Goal: Task Accomplishment & Management: Manage account settings

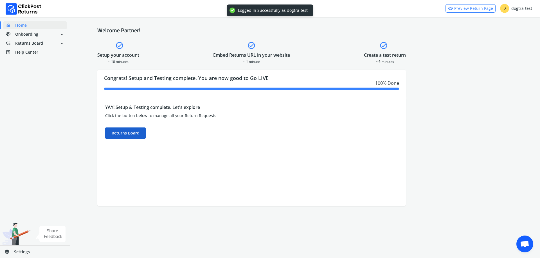
click at [123, 136] on div "Returns Board" at bounding box center [125, 133] width 40 height 11
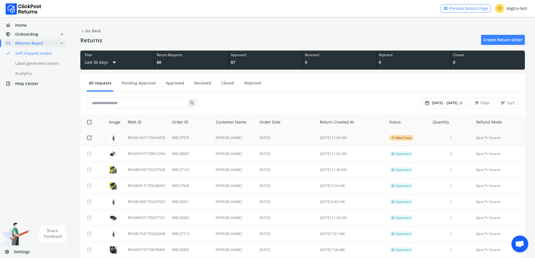
click at [206, 141] on td "MBC27975" at bounding box center [191, 138] width 44 height 16
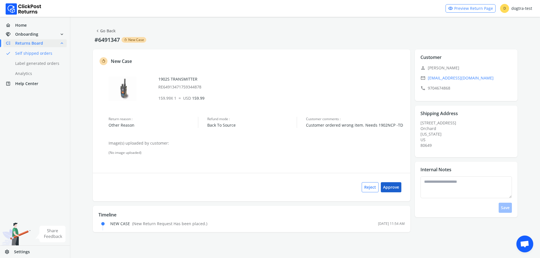
click at [387, 188] on button "Approve" at bounding box center [391, 187] width 21 height 10
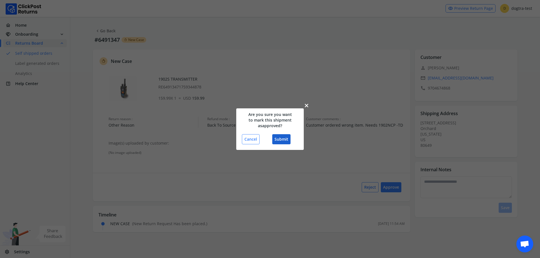
click at [277, 136] on button "Submit" at bounding box center [281, 139] width 18 height 10
click at [280, 140] on button "Submit" at bounding box center [281, 139] width 18 height 10
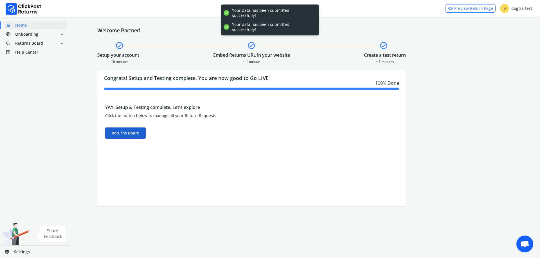
click at [126, 134] on div "Returns Board" at bounding box center [125, 133] width 40 height 11
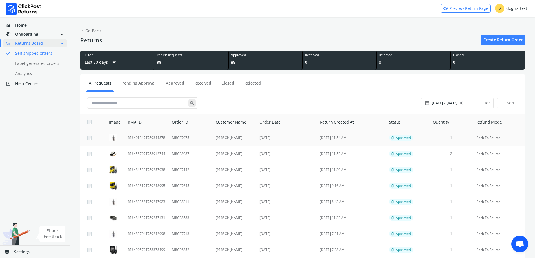
click at [267, 138] on td "[DATE]" at bounding box center [286, 138] width 60 height 16
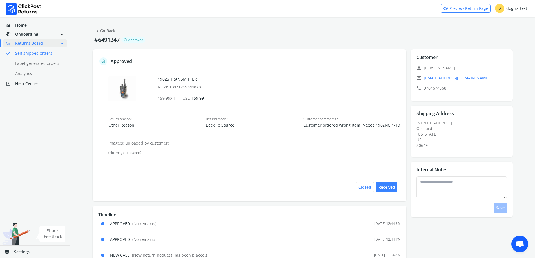
click at [334, 95] on div "1902S TRANSMITTER RE64913471759344878 159.99 X 1 = USD 159.99" at bounding box center [279, 88] width 243 height 25
click at [110, 29] on link "chevron_left Go Back" at bounding box center [105, 31] width 21 height 8
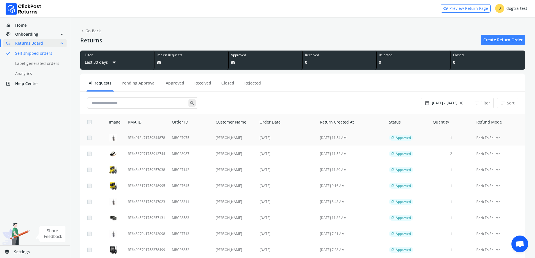
click at [180, 141] on td "MBC27975" at bounding box center [191, 138] width 44 height 16
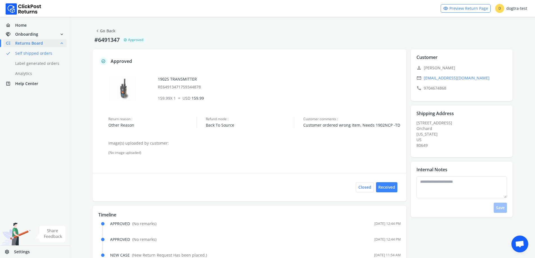
drag, startPoint x: 193, startPoint y: 37, endPoint x: 191, endPoint y: 35, distance: 3.0
click at [193, 37] on div "#6491347 verified Approved" at bounding box center [303, 40] width 420 height 8
click at [443, 193] on textarea at bounding box center [462, 188] width 91 height 22
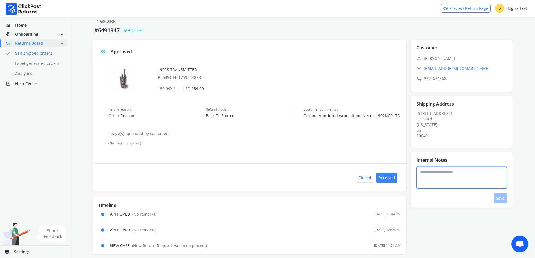
scroll to position [15, 0]
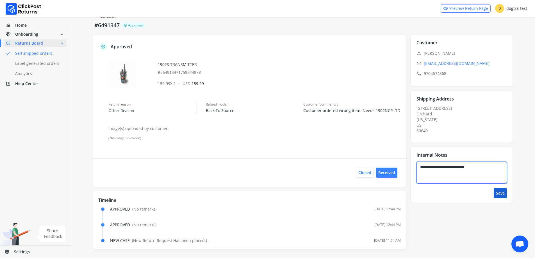
type textarea "**********"
click at [499, 190] on button "Save" at bounding box center [500, 193] width 13 height 10
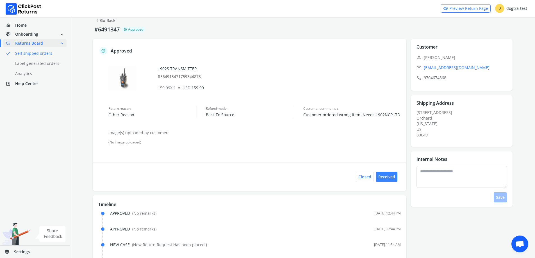
scroll to position [0, 0]
